Goal: Task Accomplishment & Management: Complete application form

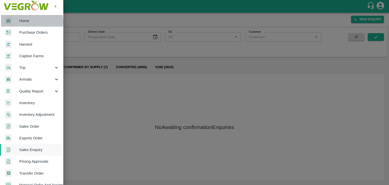
click at [27, 22] on span "Home" at bounding box center [39, 21] width 40 height 6
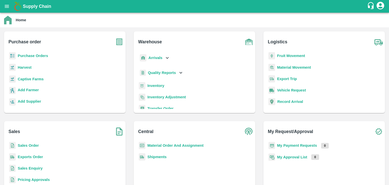
click at [152, 84] on b "Inventory" at bounding box center [155, 86] width 17 height 4
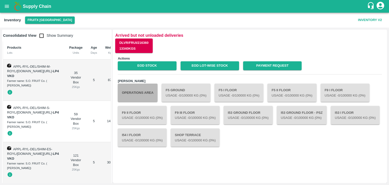
click at [135, 92] on button "Operations Area" at bounding box center [138, 93] width 40 height 18
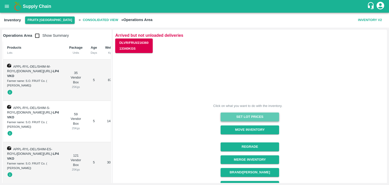
click at [257, 114] on button "Set Lot Prices" at bounding box center [249, 116] width 58 height 9
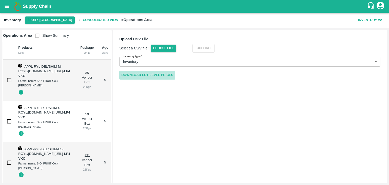
click at [136, 72] on link "Download Lot Level Prices" at bounding box center [147, 75] width 56 height 9
click at [7, 10] on button "open drawer" at bounding box center [7, 7] width 12 height 12
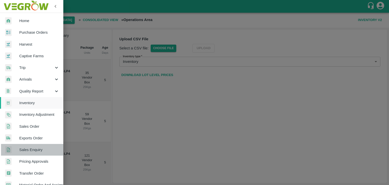
click at [33, 149] on span "Sales Enquiry" at bounding box center [39, 150] width 40 height 6
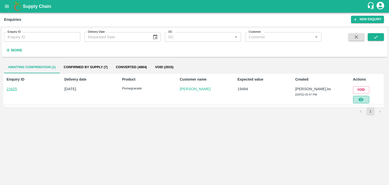
click at [356, 100] on button "button" at bounding box center [361, 100] width 16 height 8
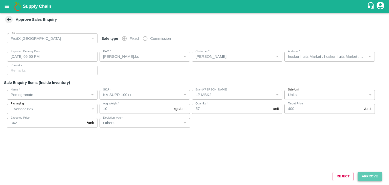
click at [378, 175] on button "Approve" at bounding box center [369, 176] width 24 height 9
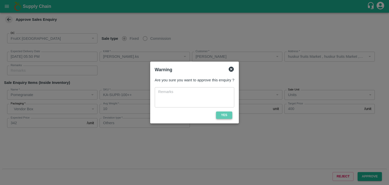
click at [224, 113] on button "Yes" at bounding box center [224, 114] width 16 height 7
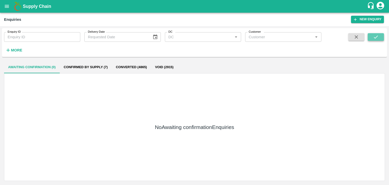
click at [375, 34] on icon "submit" at bounding box center [376, 37] width 6 height 6
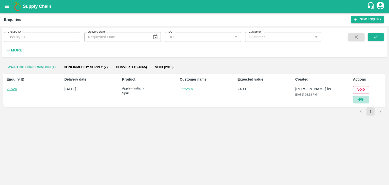
click at [362, 98] on icon "button" at bounding box center [361, 100] width 6 height 6
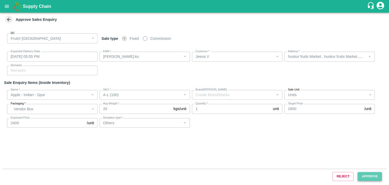
click at [360, 173] on button "Approve" at bounding box center [369, 176] width 24 height 9
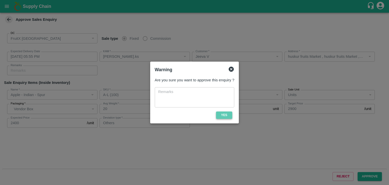
click at [220, 113] on button "Yes" at bounding box center [224, 114] width 16 height 7
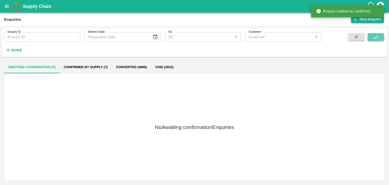
click at [370, 35] on button "submit" at bounding box center [375, 37] width 16 height 8
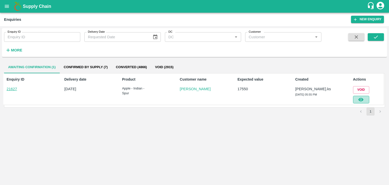
click at [363, 100] on icon "button" at bounding box center [360, 100] width 5 height 4
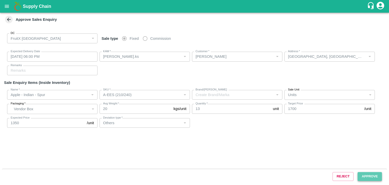
click at [374, 174] on button "Approve" at bounding box center [369, 176] width 24 height 9
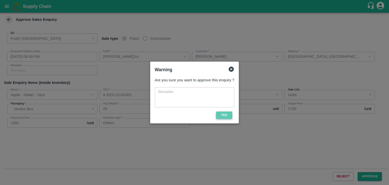
click at [225, 112] on button "Yes" at bounding box center [224, 114] width 16 height 7
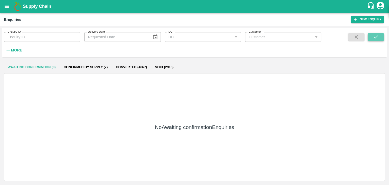
click at [376, 38] on icon "submit" at bounding box center [376, 37] width 6 height 6
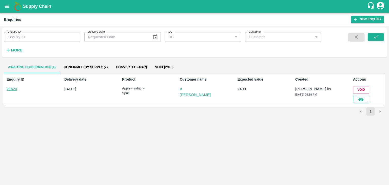
click at [361, 100] on icon "button" at bounding box center [360, 100] width 5 height 4
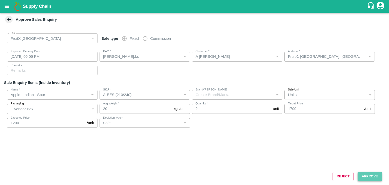
click at [373, 172] on button "Approve" at bounding box center [369, 176] width 24 height 9
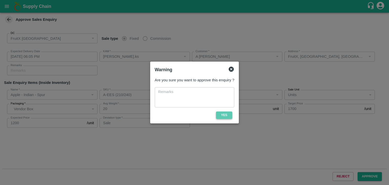
click at [227, 116] on button "Yes" at bounding box center [224, 114] width 16 height 7
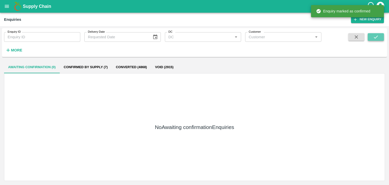
click at [376, 40] on button "submit" at bounding box center [375, 37] width 16 height 8
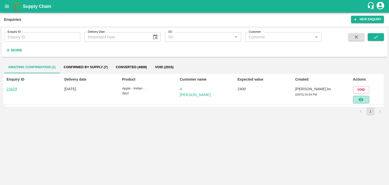
click at [363, 99] on icon "button" at bounding box center [360, 100] width 5 height 4
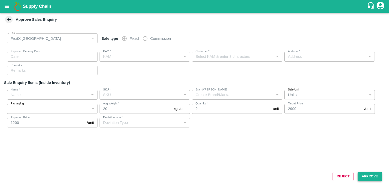
type input "[DATE] 06:05 PM"
type input "[PERSON_NAME].ks"
type input "A [PERSON_NAME]"
type input "FruitX, [GEOGRAPHIC_DATA], [GEOGRAPHIC_DATA] Urban, [GEOGRAPHIC_DATA]"
type input "Apple - Indian - Spur"
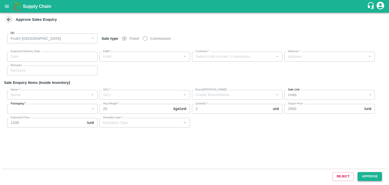
type input "A-ES (175)"
type input "Sale"
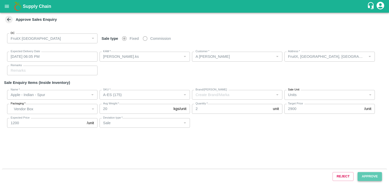
click at [367, 175] on button "Approve" at bounding box center [369, 176] width 24 height 9
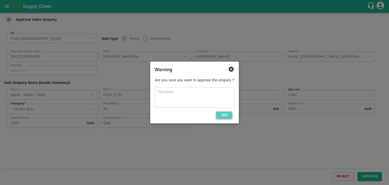
click at [224, 116] on button "Yes" at bounding box center [224, 114] width 16 height 7
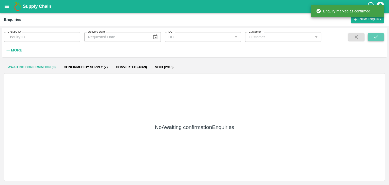
click at [379, 35] on button "submit" at bounding box center [375, 37] width 16 height 8
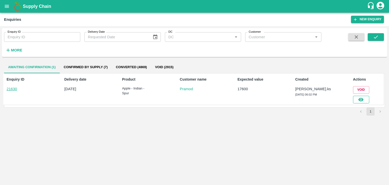
click at [358, 99] on icon "button" at bounding box center [360, 100] width 5 height 4
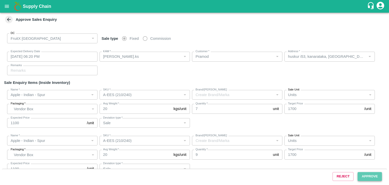
click at [365, 175] on button "Approve" at bounding box center [369, 176] width 24 height 9
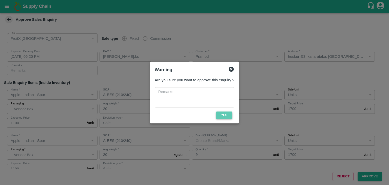
click at [228, 115] on button "Yes" at bounding box center [224, 114] width 16 height 7
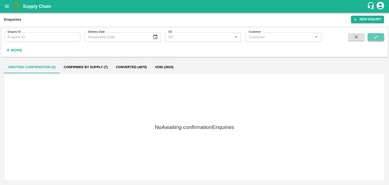
click at [372, 39] on button "submit" at bounding box center [375, 37] width 16 height 8
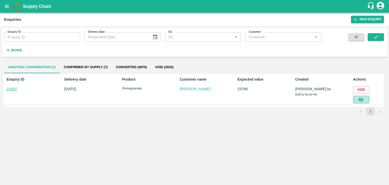
click at [363, 96] on button "button" at bounding box center [361, 100] width 16 height 8
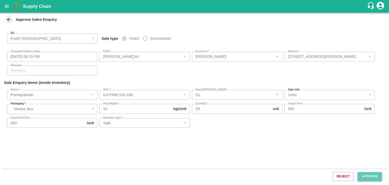
click at [369, 178] on button "Approve" at bounding box center [369, 176] width 24 height 9
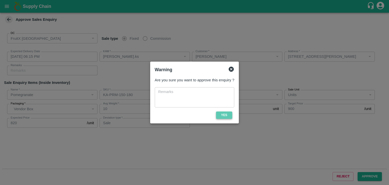
click at [221, 111] on button "Yes" at bounding box center [224, 114] width 16 height 7
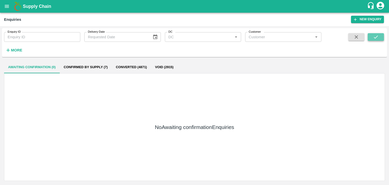
click at [374, 33] on button "submit" at bounding box center [375, 37] width 16 height 8
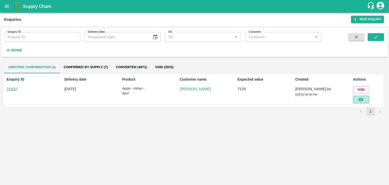
click at [358, 100] on icon "button" at bounding box center [361, 100] width 6 height 6
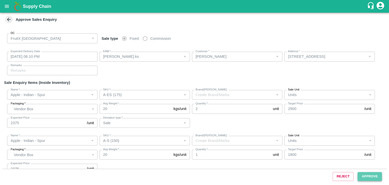
click at [366, 178] on button "Approve" at bounding box center [369, 176] width 24 height 9
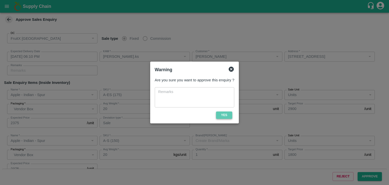
click at [220, 114] on button "Yes" at bounding box center [224, 114] width 16 height 7
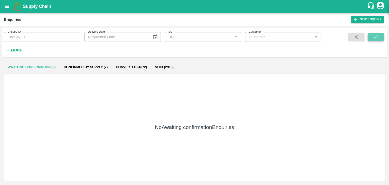
click at [381, 34] on button "submit" at bounding box center [375, 37] width 16 height 8
click at [373, 38] on icon "submit" at bounding box center [376, 37] width 6 height 6
click at [377, 39] on icon "submit" at bounding box center [376, 37] width 6 height 6
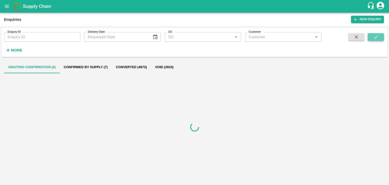
click at [377, 39] on icon "submit" at bounding box center [376, 37] width 6 height 6
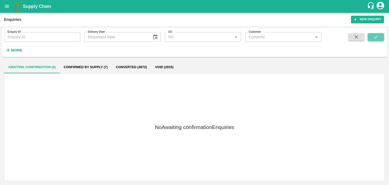
click at [371, 35] on button "submit" at bounding box center [375, 37] width 16 height 8
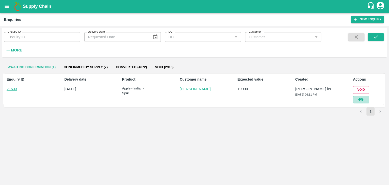
click at [364, 96] on button "button" at bounding box center [361, 100] width 16 height 8
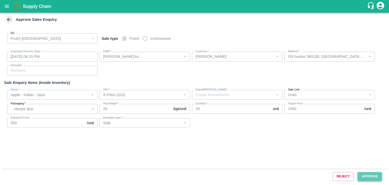
click at [367, 177] on button "Approve" at bounding box center [369, 176] width 24 height 9
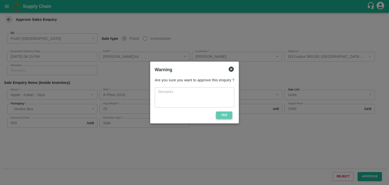
click at [225, 115] on button "Yes" at bounding box center [224, 114] width 16 height 7
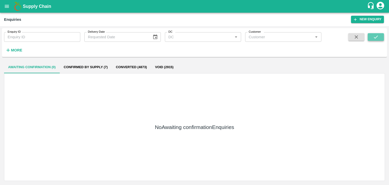
click at [372, 37] on button "submit" at bounding box center [375, 37] width 16 height 8
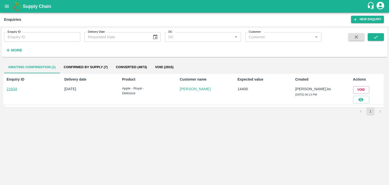
click at [364, 94] on div at bounding box center [360, 99] width 18 height 10
click at [365, 97] on button "button" at bounding box center [361, 100] width 16 height 8
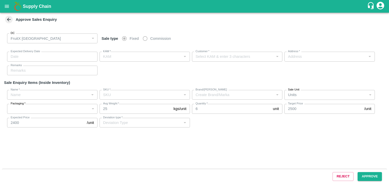
type input "[DATE] 06:15 PM"
type input "[PERSON_NAME].ks"
type input "[PERSON_NAME]"
type input "[STREET_ADDRESS]"
type input "Apple - Royal - Delicious"
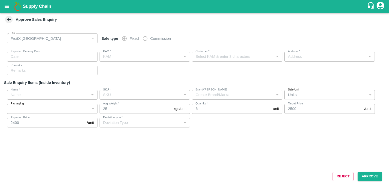
type input "SHIM-S-ROYL"
type input "LP4 VKO"
type input "Others"
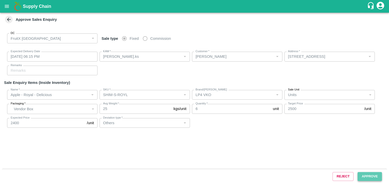
click at [370, 175] on button "Approve" at bounding box center [369, 176] width 24 height 9
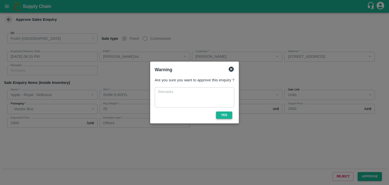
click at [226, 117] on button "Yes" at bounding box center [224, 114] width 16 height 7
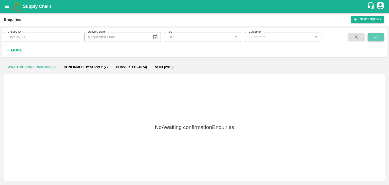
click at [377, 38] on icon "submit" at bounding box center [376, 37] width 6 height 6
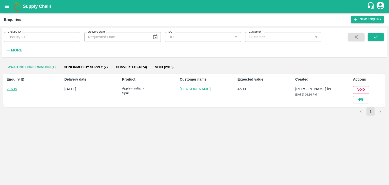
click at [362, 96] on button "button" at bounding box center [361, 100] width 16 height 8
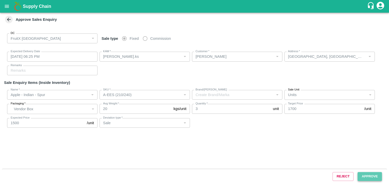
click at [373, 176] on button "Approve" at bounding box center [369, 176] width 24 height 9
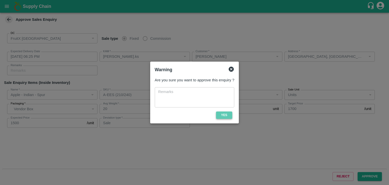
click at [229, 114] on button "Yes" at bounding box center [224, 114] width 16 height 7
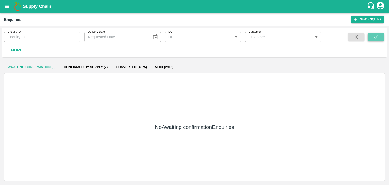
click at [374, 35] on icon "submit" at bounding box center [376, 37] width 6 height 6
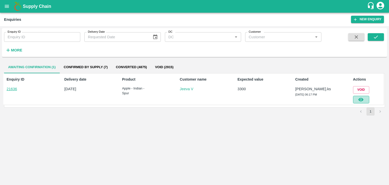
click at [358, 102] on button "button" at bounding box center [361, 100] width 16 height 8
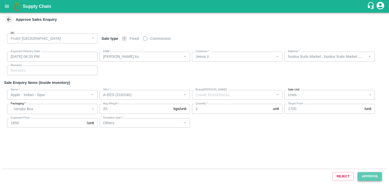
click at [375, 174] on button "Approve" at bounding box center [369, 176] width 24 height 9
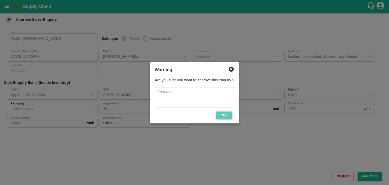
click at [223, 112] on button "Yes" at bounding box center [224, 114] width 16 height 7
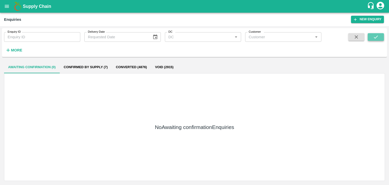
click at [379, 37] on button "submit" at bounding box center [375, 37] width 16 height 8
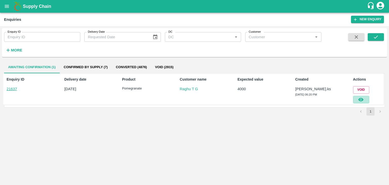
click at [365, 99] on button "button" at bounding box center [361, 100] width 16 height 8
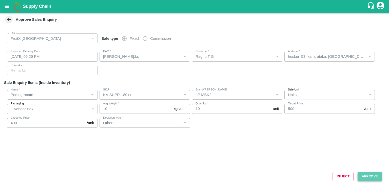
click at [361, 175] on button "Approve" at bounding box center [369, 176] width 24 height 9
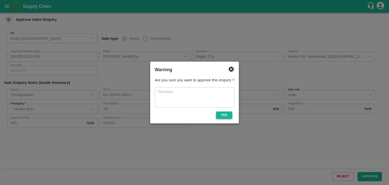
drag, startPoint x: 226, startPoint y: 110, endPoint x: 227, endPoint y: 113, distance: 3.0
click at [227, 113] on div "Are you sure you want to approve this enquiry ? x ​ Yes" at bounding box center [195, 97] width 84 height 45
click at [227, 113] on button "Yes" at bounding box center [224, 114] width 16 height 7
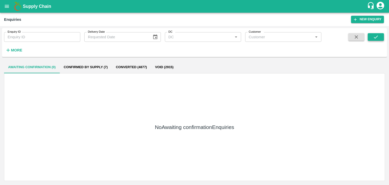
click at [376, 40] on button "submit" at bounding box center [375, 37] width 16 height 8
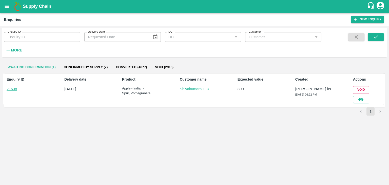
click at [367, 99] on button "button" at bounding box center [361, 100] width 16 height 8
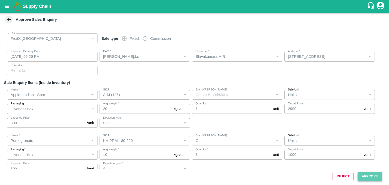
click at [362, 174] on button "Approve" at bounding box center [369, 176] width 24 height 9
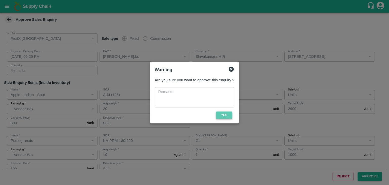
click at [223, 112] on button "Yes" at bounding box center [224, 114] width 16 height 7
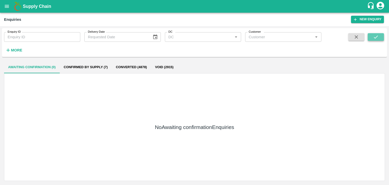
click at [378, 37] on icon "submit" at bounding box center [376, 37] width 6 height 6
click at [383, 38] on button "submit" at bounding box center [375, 37] width 16 height 8
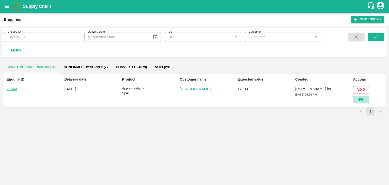
click at [359, 96] on button "button" at bounding box center [361, 100] width 16 height 8
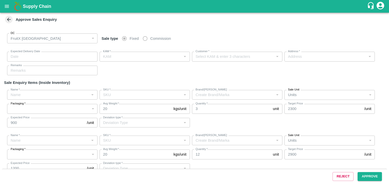
type input "[DATE] 06:30 PM"
type input "[PERSON_NAME].ks"
type input "[PERSON_NAME]"
type input "[STREET_ADDRESS]"
type input "Apple - Indian - Spur"
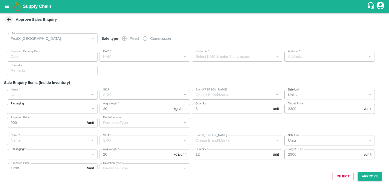
type input "A-Open Septt. -6L"
type input "Sale"
type input "Apple - Indian - Spur"
type input "A-ES (175)"
type input "Sale"
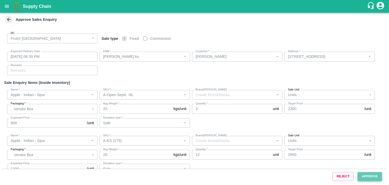
click at [367, 176] on button "Approve" at bounding box center [369, 176] width 24 height 9
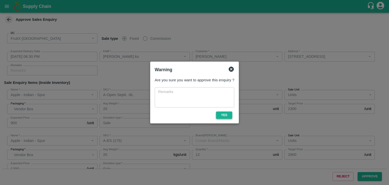
click at [229, 113] on button "Yes" at bounding box center [224, 114] width 16 height 7
